Goal: Task Accomplishment & Management: Use online tool/utility

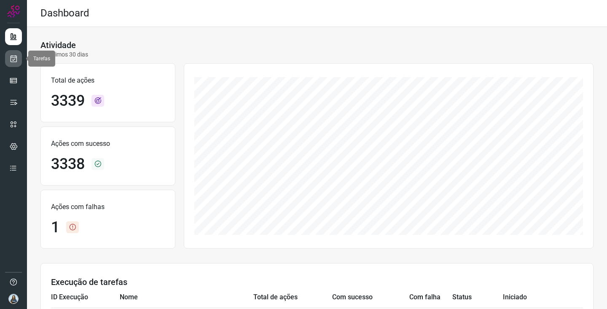
click at [17, 66] on link at bounding box center [13, 58] width 17 height 17
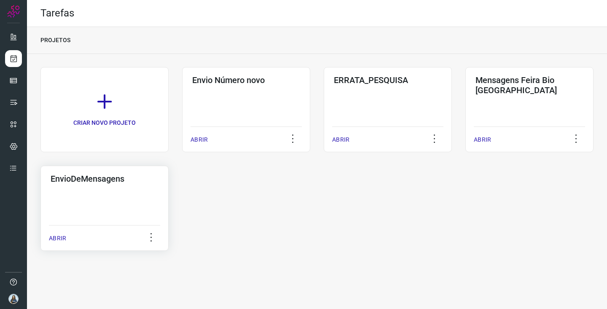
click at [117, 203] on div "EnvioDeMensagens ABRIR" at bounding box center [104, 208] width 128 height 85
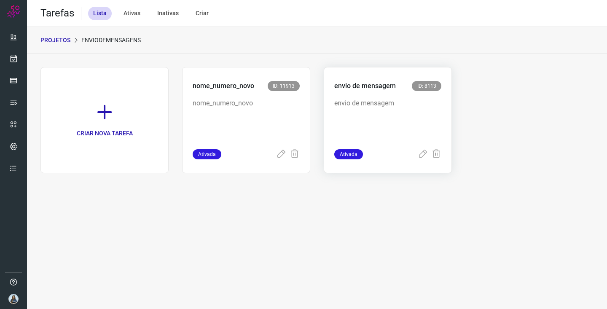
click at [348, 122] on p "envio de mensagem" at bounding box center [387, 119] width 107 height 42
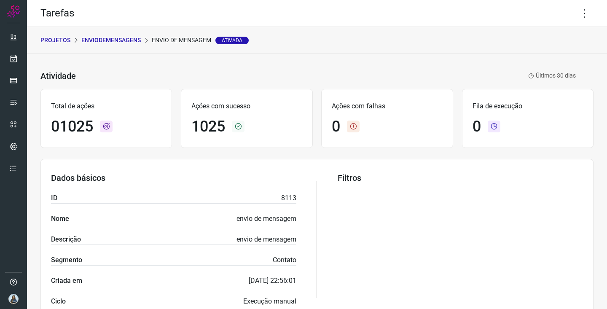
drag, startPoint x: 587, startPoint y: 18, endPoint x: 586, endPoint y: 23, distance: 5.2
click at [587, 18] on icon at bounding box center [585, 14] width 18 height 18
click at [552, 51] on li "Executar" at bounding box center [554, 54] width 77 height 13
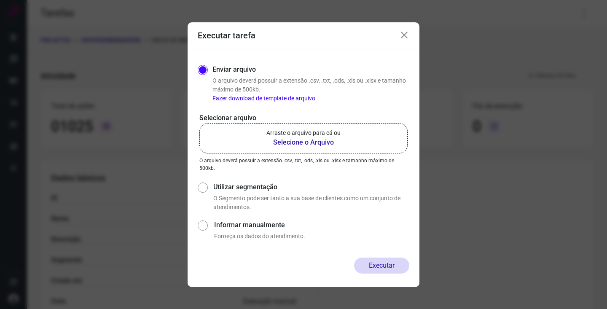
click at [321, 142] on b "Selecione o Arquivo" at bounding box center [303, 142] width 74 height 10
click at [0, 0] on input "Arraste o arquivo para cá ou Selecione o Arquivo" at bounding box center [0, 0] width 0 height 0
click at [319, 146] on b "Selecione o Arquivo" at bounding box center [303, 142] width 74 height 10
click at [0, 0] on input "Arraste o arquivo para cá ou Selecione o Arquivo" at bounding box center [0, 0] width 0 height 0
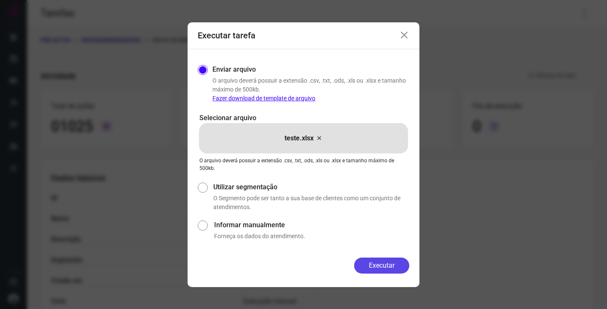
click at [379, 264] on button "Executar" at bounding box center [381, 265] width 55 height 16
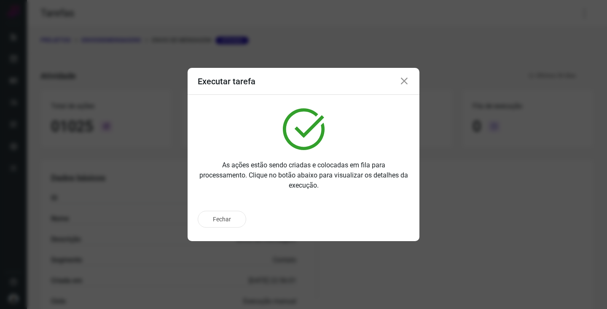
click at [405, 77] on icon at bounding box center [404, 81] width 10 height 10
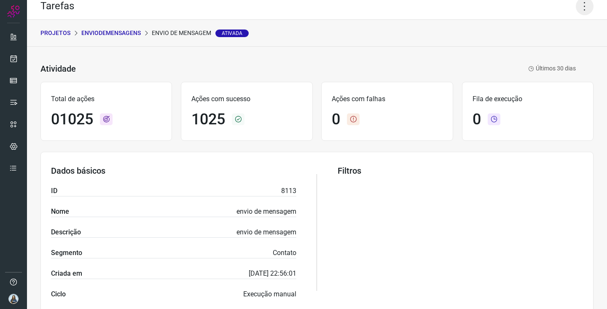
scroll to position [8, 0]
drag, startPoint x: 587, startPoint y: 6, endPoint x: 585, endPoint y: 12, distance: 6.3
click at [587, 6] on icon at bounding box center [585, 6] width 18 height 18
click at [555, 50] on li "Executar" at bounding box center [554, 47] width 77 height 13
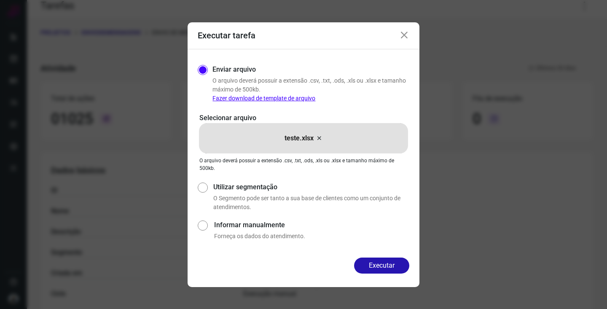
click at [319, 139] on icon at bounding box center [319, 138] width 7 height 10
click at [0, 0] on input "teste.xlsx" at bounding box center [0, 0] width 0 height 0
click at [372, 266] on button "Executar" at bounding box center [381, 265] width 55 height 16
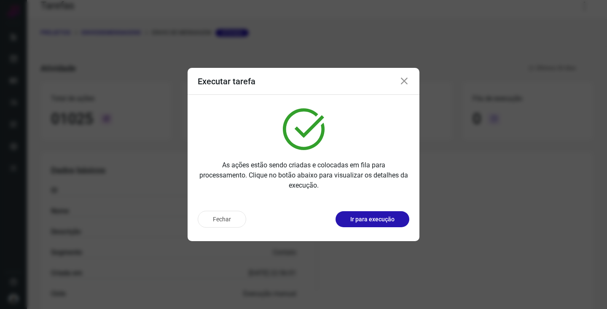
click at [403, 82] on icon at bounding box center [404, 81] width 10 height 10
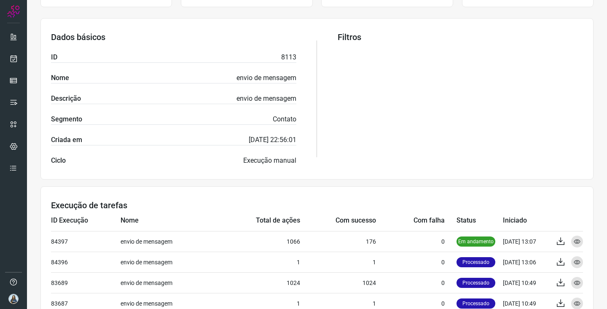
scroll to position [312, 0]
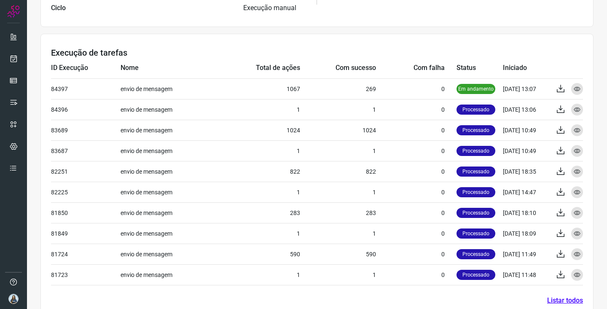
scroll to position [312, 0]
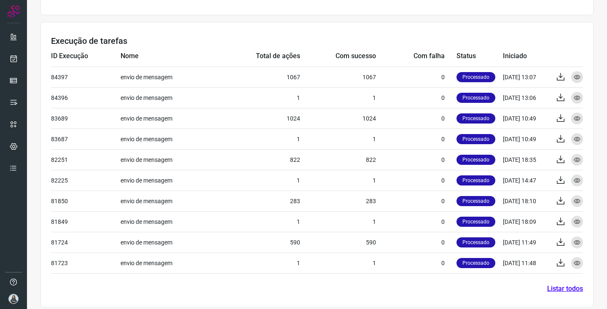
scroll to position [307, 0]
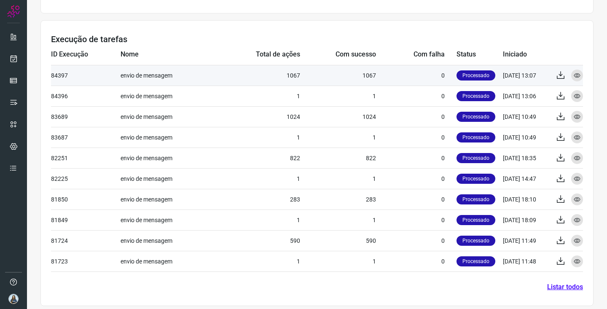
click at [374, 73] on td "1067" at bounding box center [338, 75] width 76 height 21
copy td "1067"
